Goal: Task Accomplishment & Management: Complete application form

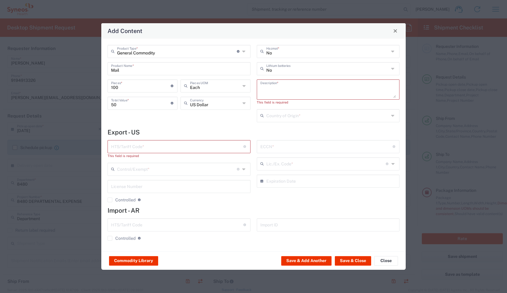
scroll to position [505, 0]
click at [218, 171] on input "text" at bounding box center [177, 169] width 120 height 10
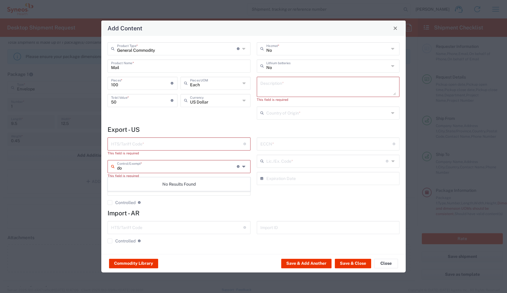
type input "d"
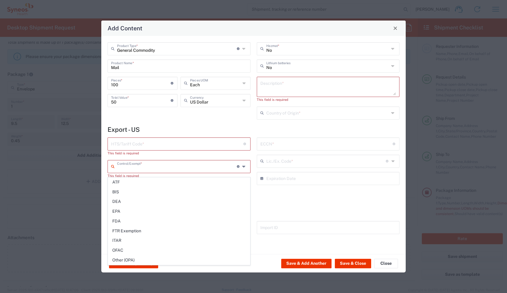
click at [208, 143] on input "text" at bounding box center [177, 143] width 132 height 10
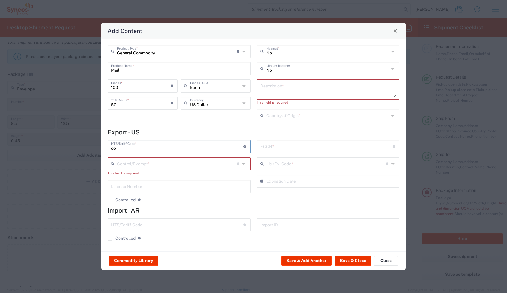
type input "d"
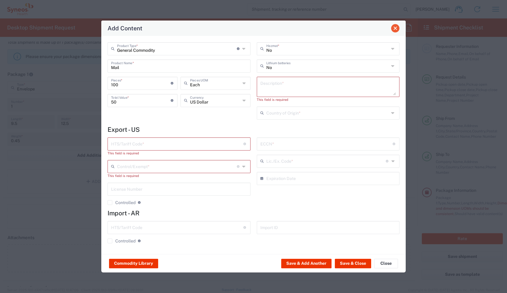
click at [393, 28] on span "Close" at bounding box center [395, 28] width 4 height 4
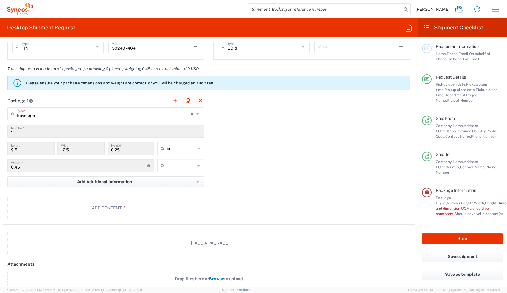
scroll to position [486, 0]
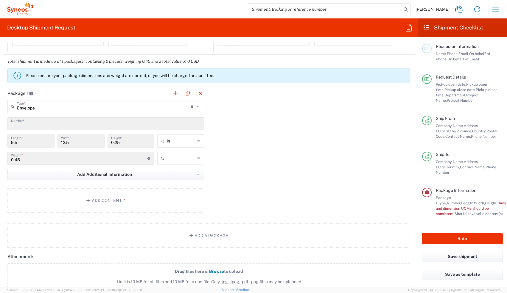
click at [186, 161] on input "text" at bounding box center [181, 159] width 28 height 10
click at [184, 179] on span "lbs" at bounding box center [178, 180] width 45 height 9
type input "lbs"
click at [172, 94] on button "button" at bounding box center [175, 93] width 8 height 8
click at [229, 109] on input "text" at bounding box center [310, 106] width 174 height 10
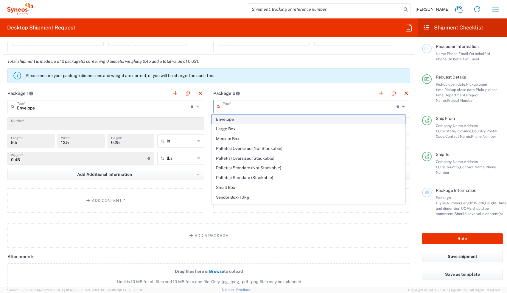
click at [227, 118] on span "Envelope" at bounding box center [308, 119] width 193 height 9
type input "Envelope"
type input "1"
type input "9.5"
type input "12.5"
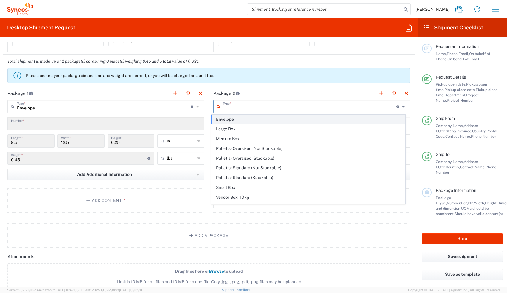
type input "0.25"
type input "in"
type input "0.45"
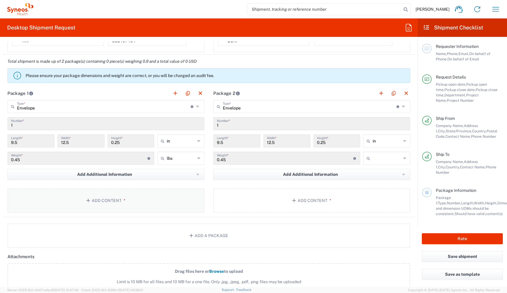
click at [116, 196] on button "Add Content *" at bounding box center [105, 200] width 197 height 24
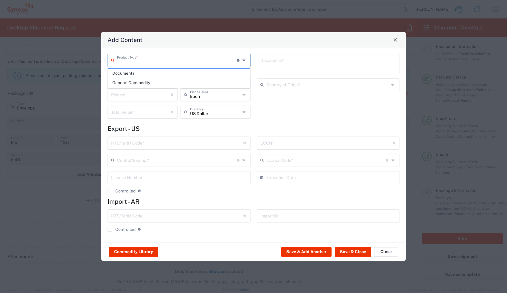
click at [157, 62] on input "text" at bounding box center [177, 60] width 120 height 10
click at [155, 82] on span "General Commodity" at bounding box center [179, 82] width 142 height 9
type input "General Commodity"
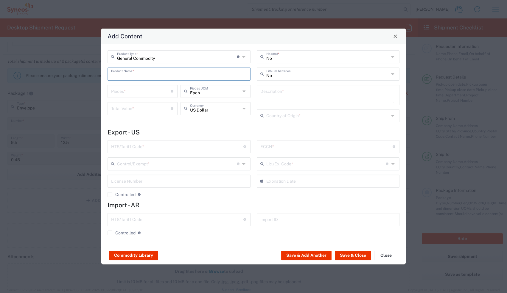
click at [153, 70] on input "text" at bounding box center [179, 73] width 136 height 10
type input "Mail"
click at [139, 88] on input "number" at bounding box center [141, 91] width 60 height 10
type input "200"
click at [137, 104] on input "number" at bounding box center [141, 108] width 60 height 10
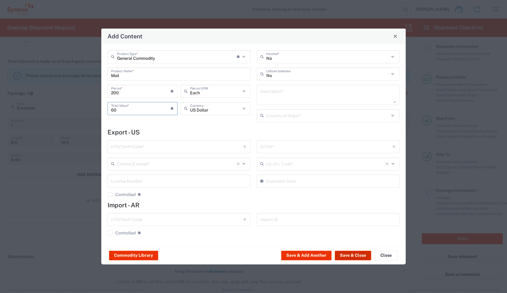
type input "60"
click at [352, 257] on button "Save & Close" at bounding box center [353, 256] width 36 height 10
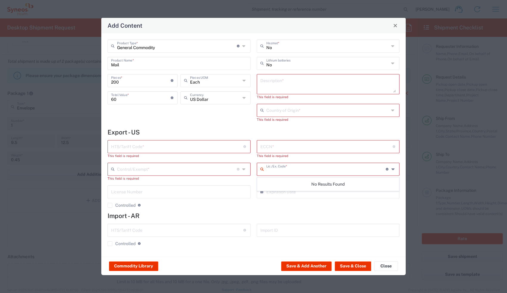
click at [280, 168] on input "text" at bounding box center [326, 169] width 120 height 10
click at [280, 152] on div "ECCN * Export Control Classification Number which consists of a set of digits a…" at bounding box center [328, 146] width 143 height 13
click at [285, 114] on input "text" at bounding box center [327, 110] width 123 height 10
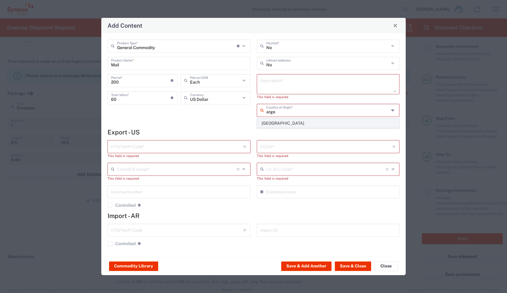
click at [280, 121] on span "[GEOGRAPHIC_DATA]" at bounding box center [328, 123] width 142 height 9
type input "[GEOGRAPHIC_DATA]"
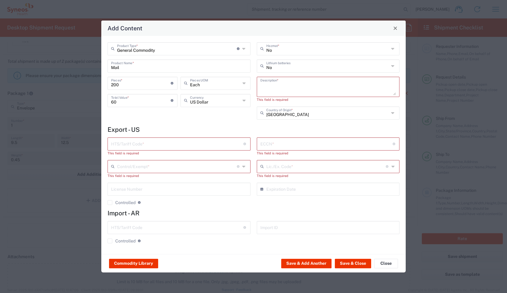
click at [279, 91] on textarea at bounding box center [328, 87] width 136 height 17
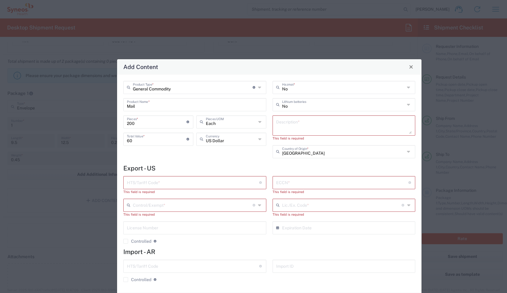
drag, startPoint x: 282, startPoint y: 26, endPoint x: 297, endPoint y: 64, distance: 41.4
click at [298, 64] on div "Add Content" at bounding box center [269, 66] width 304 height 15
